Goal: Task Accomplishment & Management: Use online tool/utility

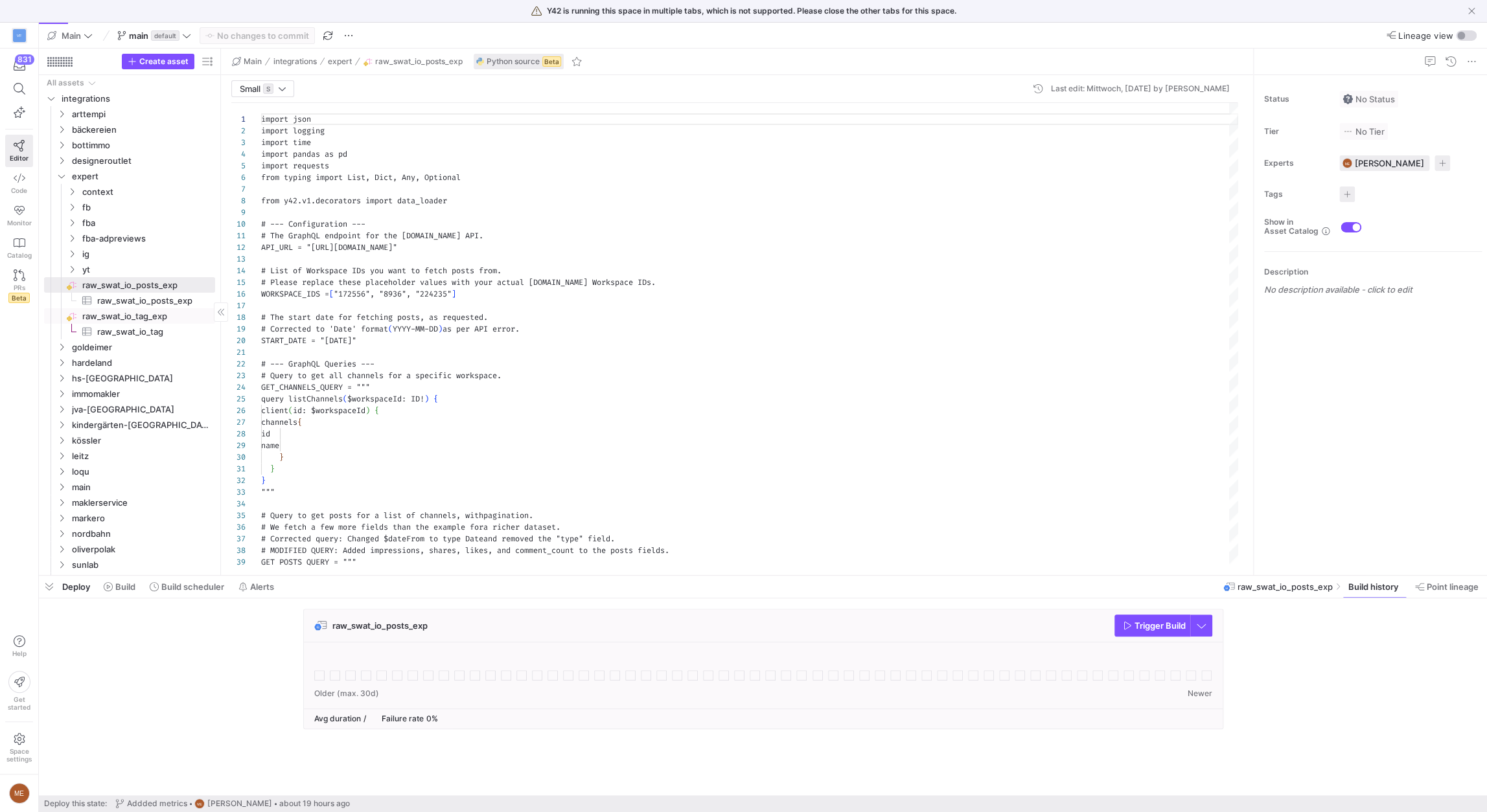
scroll to position [117, 0]
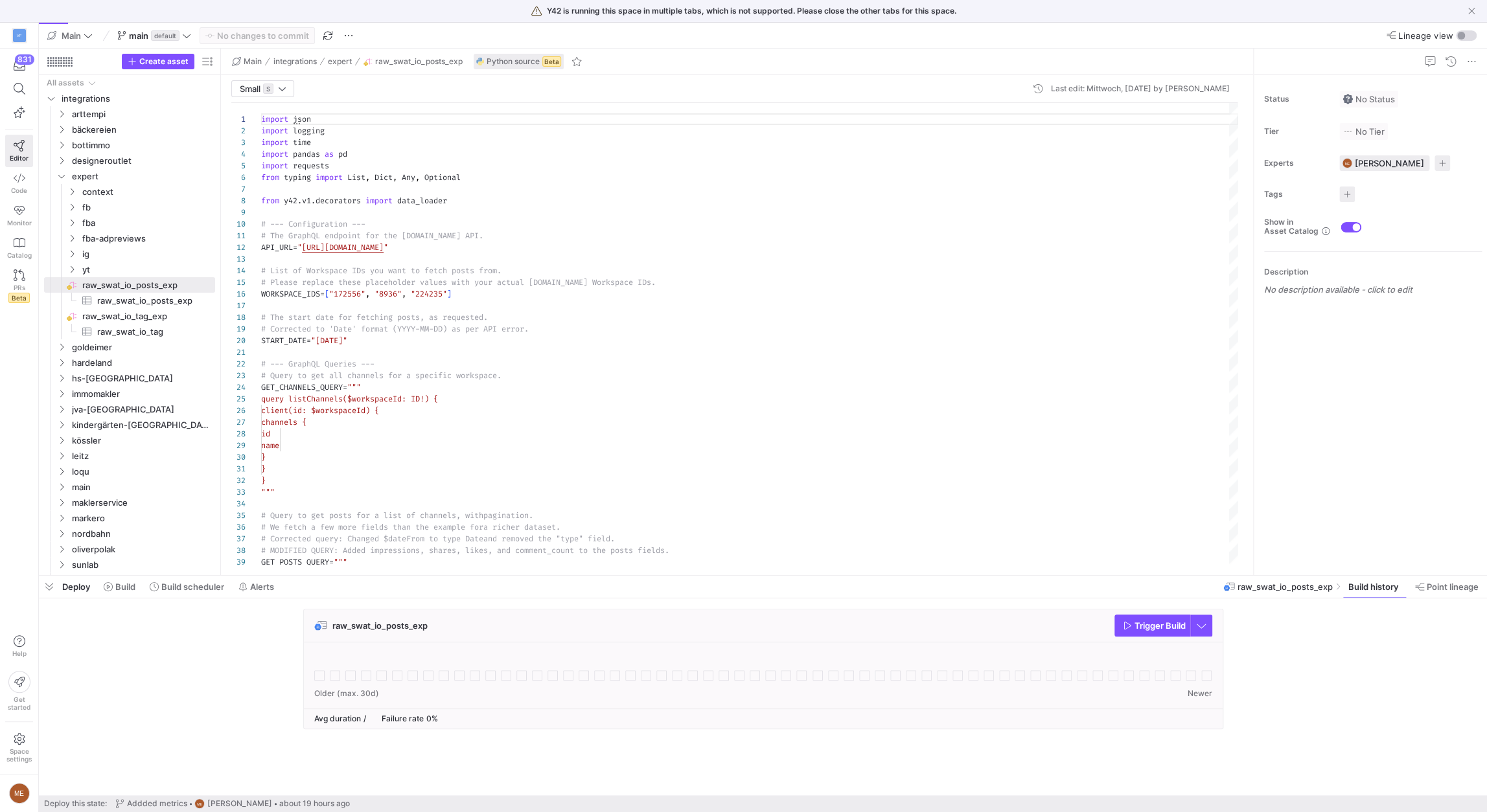
click at [869, 533] on div "raw_swat_io_posts_exp Trigger Build" at bounding box center [760, 672] width 1443 height 128
click at [869, 533] on span "Trigger Build" at bounding box center [1160, 626] width 51 height 11
drag, startPoint x: 1284, startPoint y: 664, endPoint x: 1286, endPoint y: 646, distance: 18.1
click at [869, 533] on div "raw_swat_io_posts_exp Trigger Build" at bounding box center [760, 672] width 1443 height 128
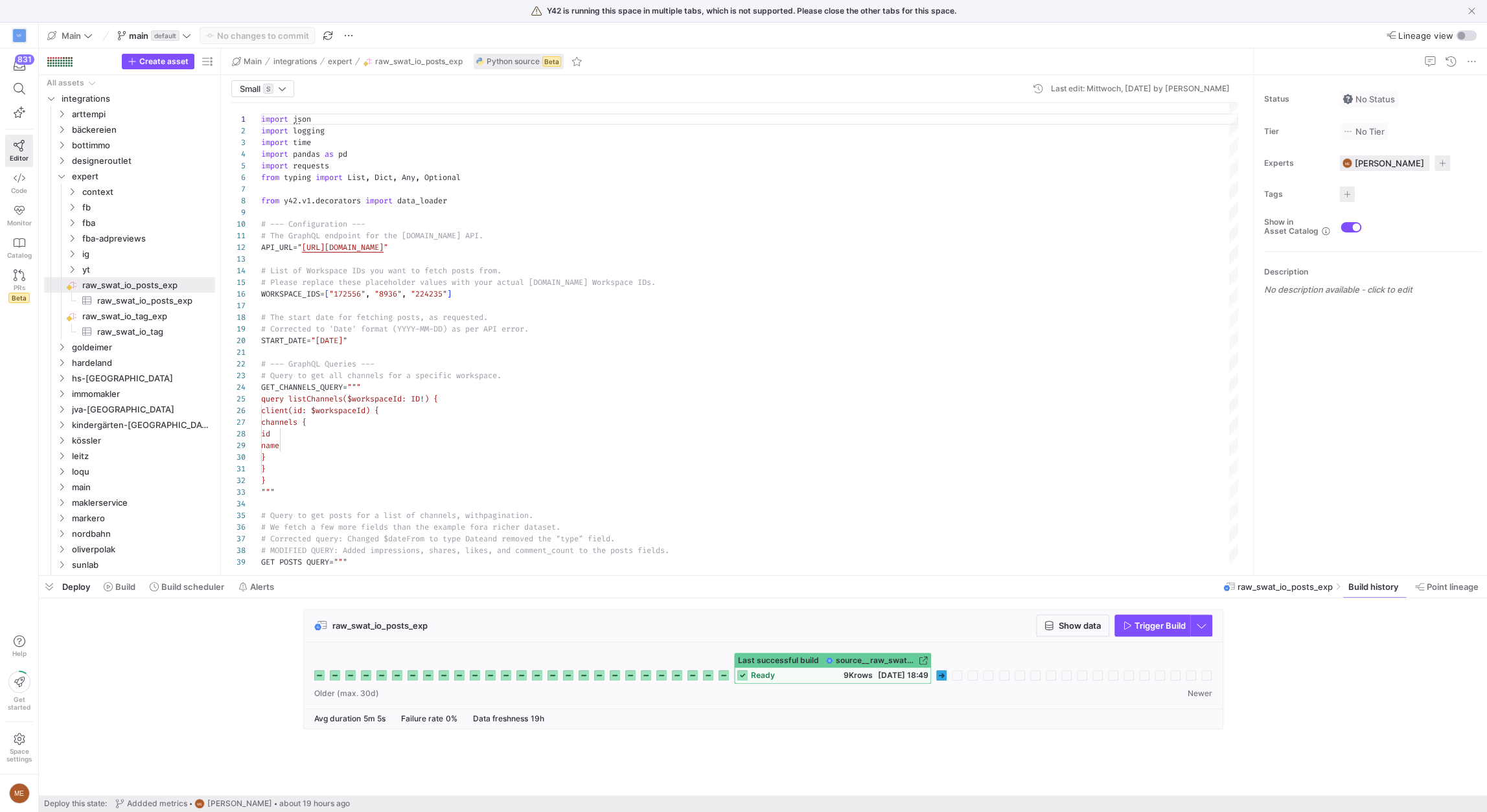
click at [869, 533] on div "raw_swat_io_posts_exp Show data Trigger Build" at bounding box center [760, 672] width 1443 height 128
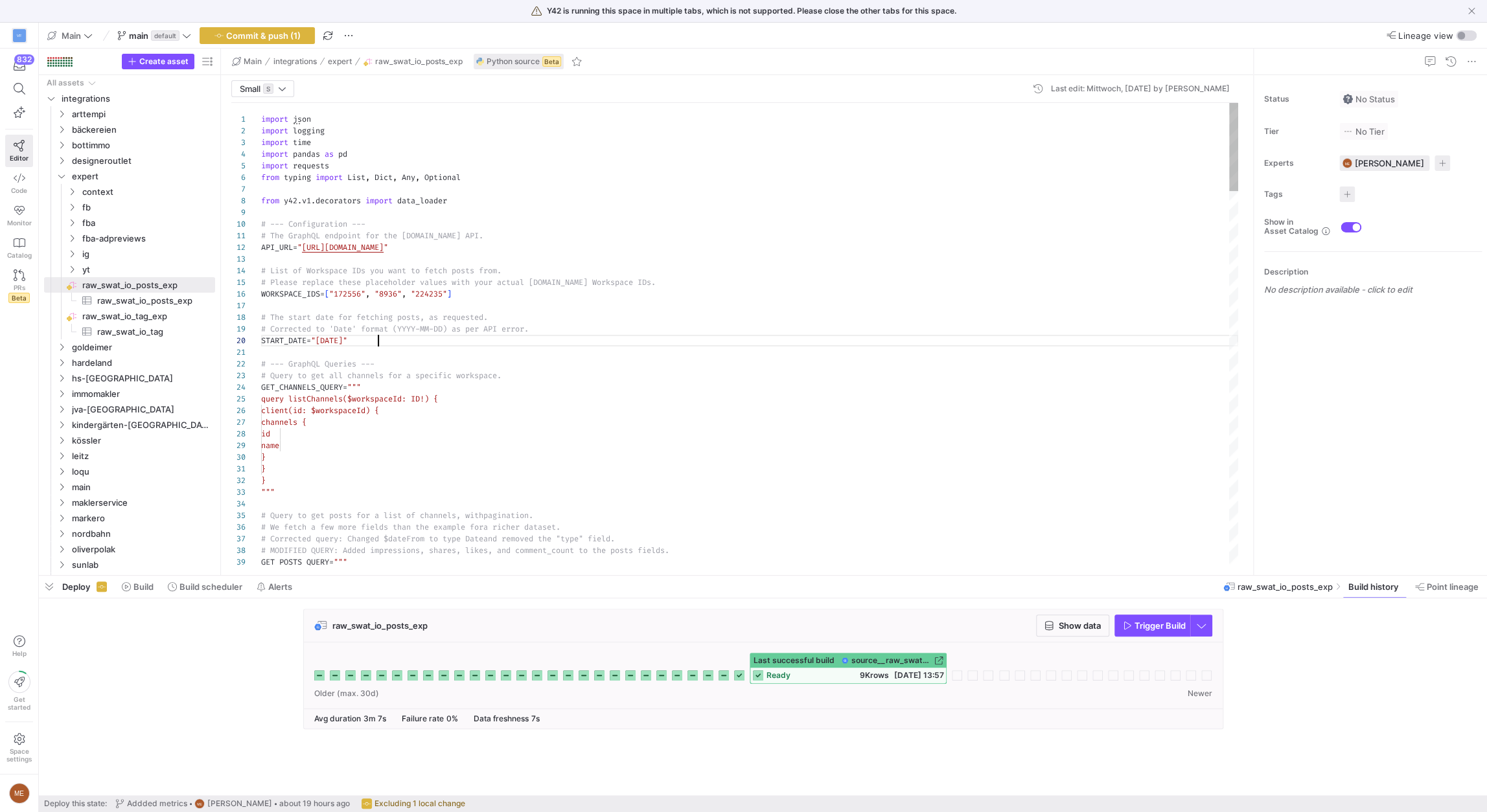
scroll to position [104, 117]
type textarea "# The GraphQL endpoint for the [DOMAIN_NAME] API. API_URL = "[URL][DOMAIN_NAME]…"
click at [277, 40] on span "Commit & push (1)" at bounding box center [264, 35] width 74 height 11
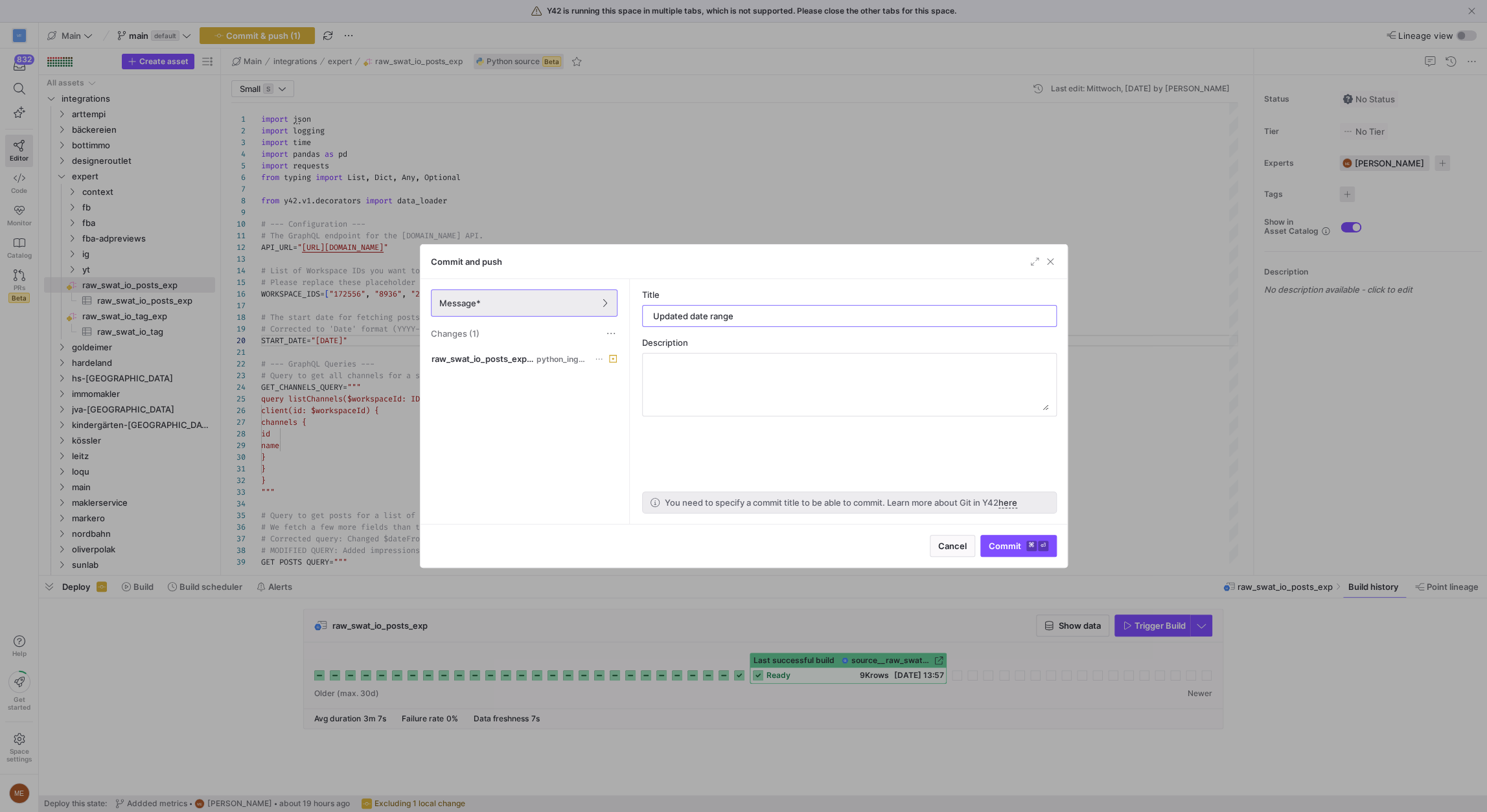
type input "Updated date range"
click at [869, 533] on div "Cancel Commit ⌘ ⏎" at bounding box center [743, 545] width 647 height 43
click at [869, 533] on span "Commit ⌘ ⏎" at bounding box center [1018, 547] width 59 height 11
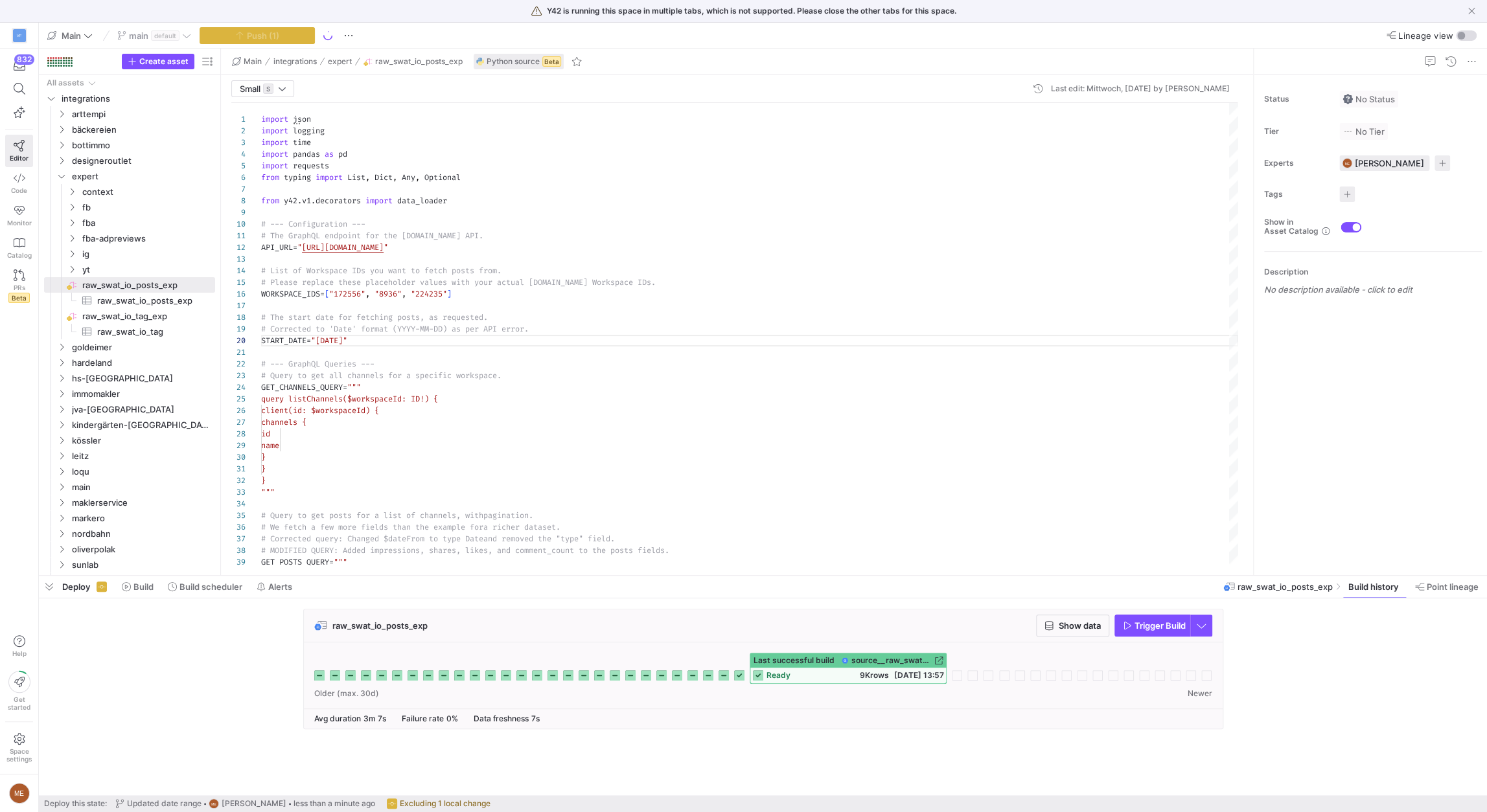
drag, startPoint x: 1330, startPoint y: 670, endPoint x: 1328, endPoint y: 617, distance: 53.0
click at [869, 533] on div "raw_swat_io_posts_exp Show data Trigger Build" at bounding box center [760, 672] width 1443 height 128
click at [859, 533] on span "9K rows" at bounding box center [873, 675] width 29 height 10
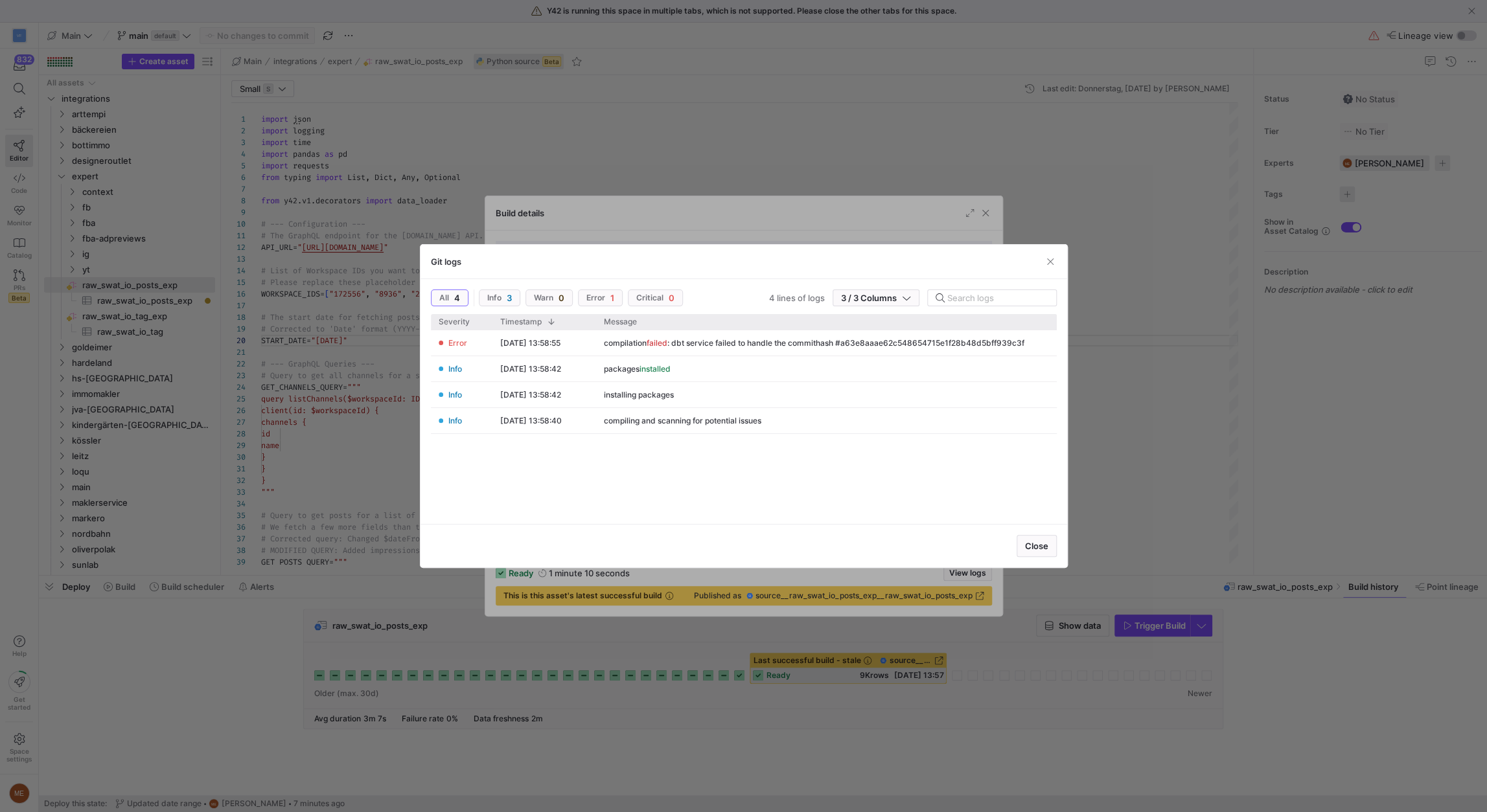
scroll to position [117, 0]
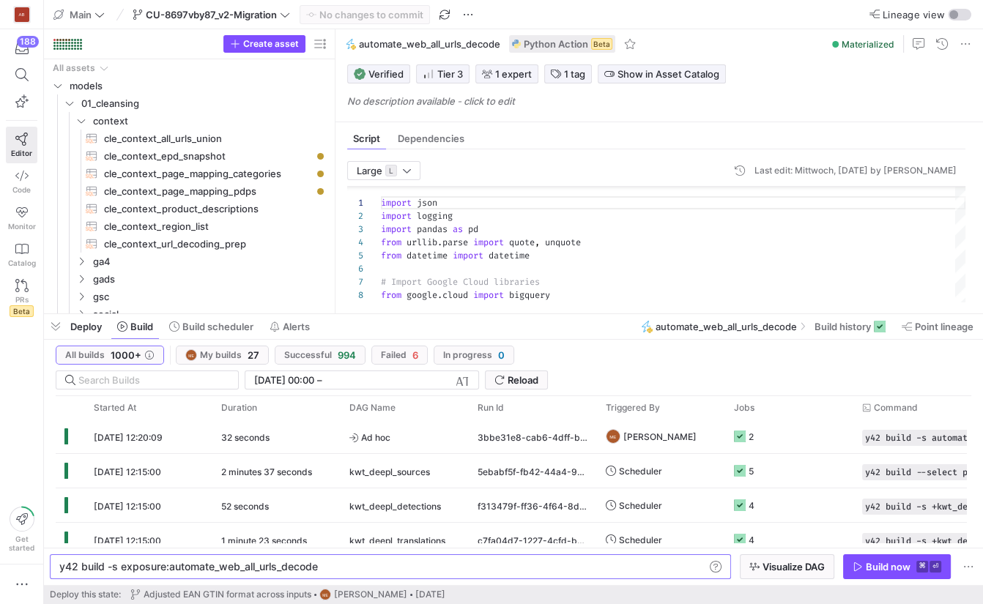
scroll to position [0, 257]
